Goal: Check status: Check status

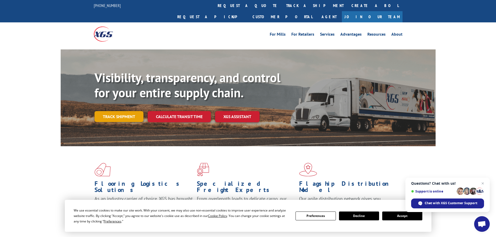
click at [111, 111] on link "Track shipment" at bounding box center [119, 116] width 49 height 11
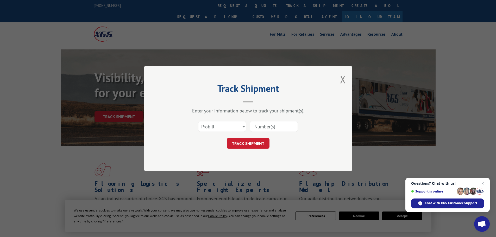
click at [257, 126] on input at bounding box center [274, 126] width 48 height 11
paste input "534848"
type input "534848"
click at [250, 145] on button "TRACK SHIPMENT" at bounding box center [248, 143] width 43 height 11
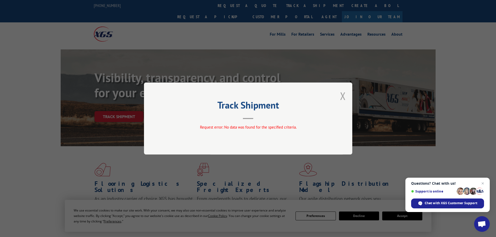
click at [345, 96] on button "Close modal" at bounding box center [343, 96] width 6 height 14
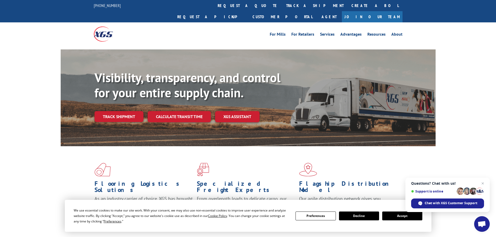
click at [117, 111] on link "Track shipment" at bounding box center [119, 116] width 49 height 11
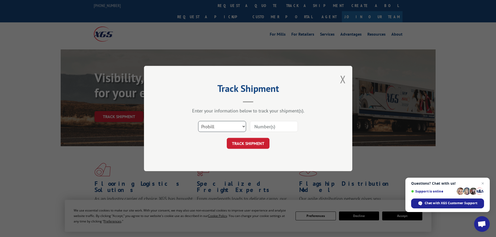
click at [234, 129] on select "Select category... Probill BOL PO" at bounding box center [222, 126] width 48 height 11
select select "po"
click at [198, 121] on select "Select category... Probill BOL PO" at bounding box center [222, 126] width 48 height 11
click at [265, 129] on input at bounding box center [274, 126] width 48 height 11
paste input "18505184"
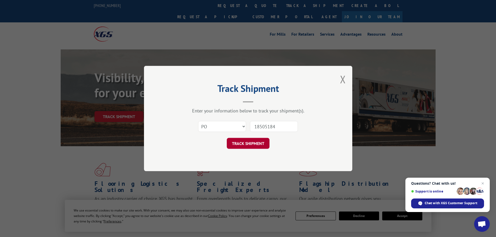
type input "18505184"
click at [253, 143] on button "TRACK SHIPMENT" at bounding box center [248, 143] width 43 height 11
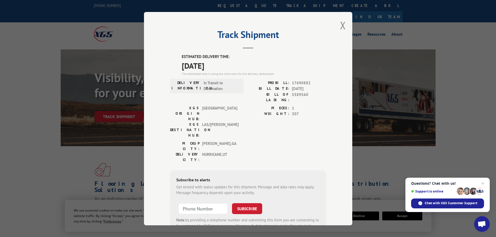
click at [340, 26] on button "Close modal" at bounding box center [343, 25] width 6 height 14
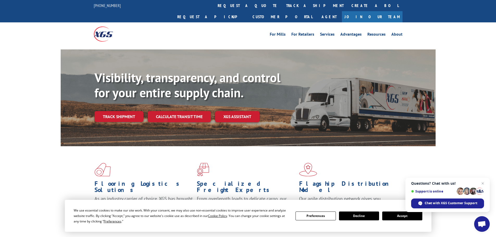
drag, startPoint x: 111, startPoint y: 103, endPoint x: 115, endPoint y: 101, distance: 3.8
click at [111, 111] on link "Track shipment" at bounding box center [119, 116] width 49 height 11
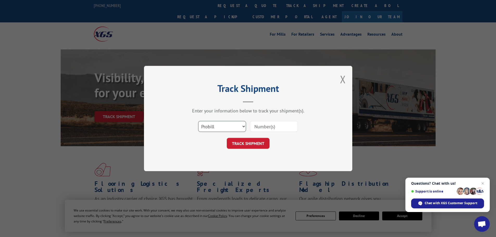
click at [228, 126] on select "Select category... Probill BOL PO" at bounding box center [222, 126] width 48 height 11
select select "bol"
click at [198, 121] on select "Select category... Probill BOL PO" at bounding box center [222, 126] width 48 height 11
click at [255, 131] on input at bounding box center [274, 126] width 48 height 11
paste input "5609171"
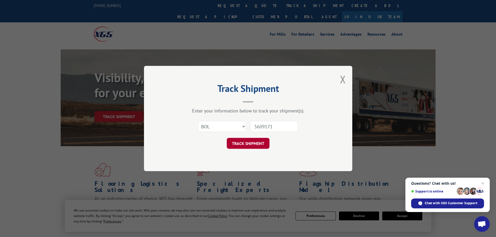
type input "5609171"
click at [252, 146] on button "TRACK SHIPMENT" at bounding box center [248, 143] width 43 height 11
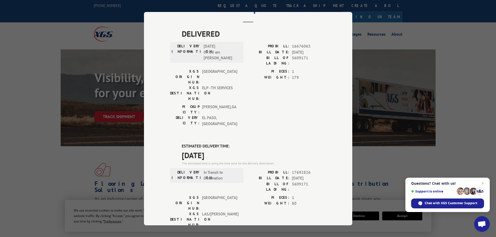
scroll to position [52, 0]
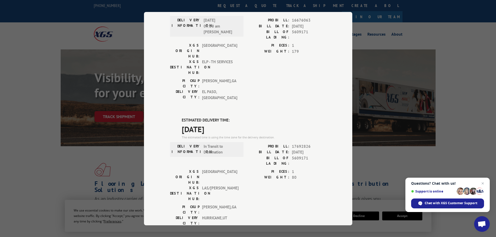
click at [372, 95] on div "Track Shipment DELIVERED DELIVERY INFORMATION: [DATE] 09:30 am [PERSON_NAME] PR…" at bounding box center [248, 118] width 496 height 237
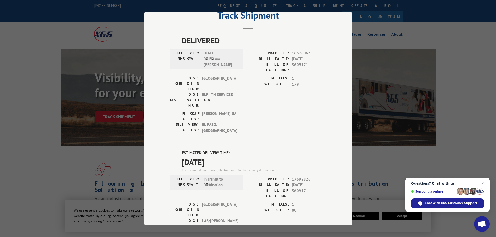
scroll to position [0, 0]
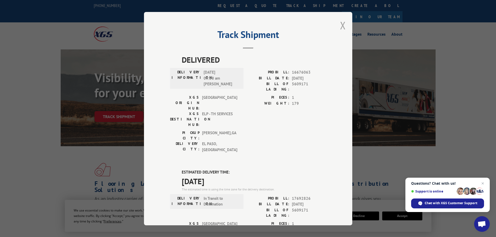
click at [342, 24] on button "Close modal" at bounding box center [343, 25] width 6 height 14
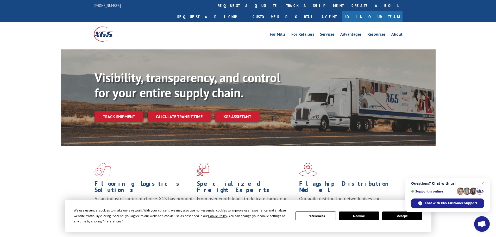
click at [115, 99] on div "Visibility, transparency, and control for your entire supply chain. Track shipm…" at bounding box center [265, 106] width 341 height 73
click at [119, 111] on link "Track shipment" at bounding box center [119, 116] width 49 height 11
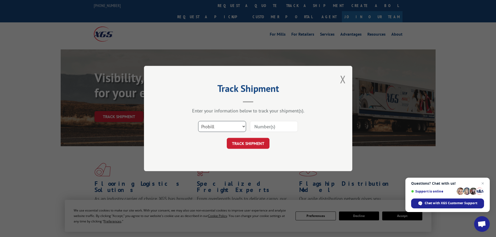
click at [213, 131] on select "Select category... Probill BOL PO" at bounding box center [222, 126] width 48 height 11
select select "po"
click at [198, 121] on select "Select category... Probill BOL PO" at bounding box center [222, 126] width 48 height 11
drag, startPoint x: 249, startPoint y: 129, endPoint x: 253, endPoint y: 127, distance: 5.2
click at [249, 129] on div "Select category... Probill BOL PO" at bounding box center [248, 126] width 156 height 17
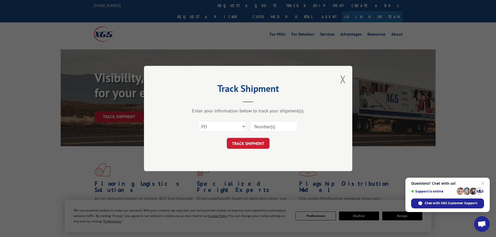
click at [253, 127] on input at bounding box center [274, 126] width 48 height 11
paste input "18505214"
type input "18505214"
click at [247, 142] on button "TRACK SHIPMENT" at bounding box center [248, 143] width 43 height 11
